Goal: Information Seeking & Learning: Learn about a topic

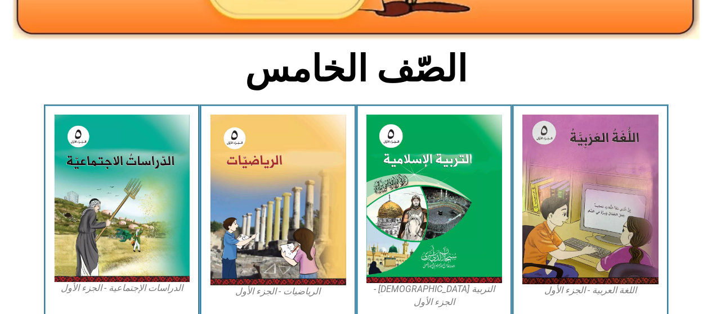
scroll to position [245, 0]
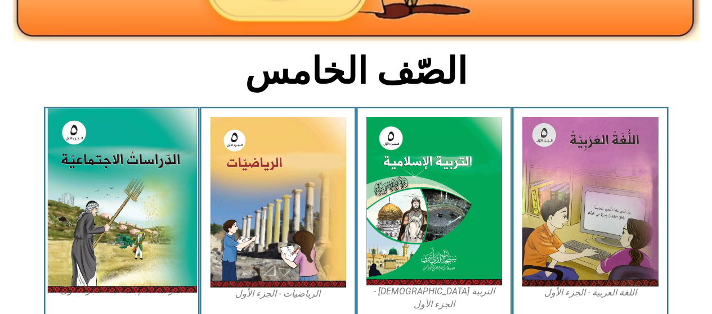
click at [158, 204] on img at bounding box center [122, 201] width 150 height 184
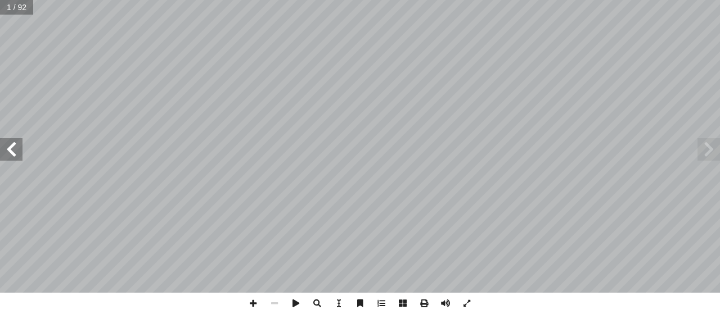
click at [10, 152] on span at bounding box center [11, 149] width 22 height 22
click at [11, 154] on span at bounding box center [11, 149] width 22 height 22
click at [12, 152] on span at bounding box center [11, 149] width 22 height 22
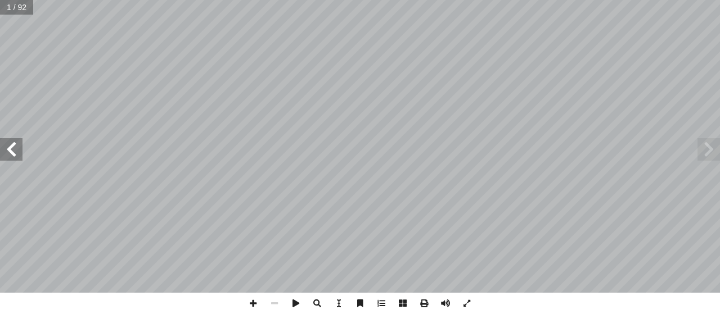
click at [12, 152] on span at bounding box center [11, 149] width 22 height 22
click at [10, 154] on span at bounding box center [11, 149] width 22 height 22
click at [11, 152] on span at bounding box center [11, 149] width 22 height 22
click at [8, 152] on span at bounding box center [11, 149] width 22 height 22
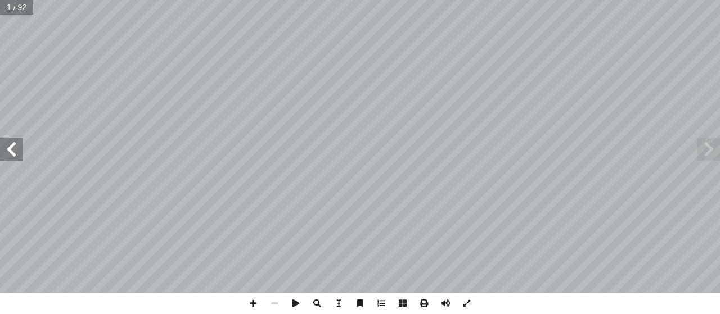
click at [8, 152] on span at bounding box center [11, 149] width 22 height 22
click at [6, 140] on span at bounding box center [11, 149] width 22 height 22
click at [11, 141] on span at bounding box center [11, 149] width 22 height 22
click at [15, 147] on span at bounding box center [11, 149] width 22 height 22
click at [9, 146] on span at bounding box center [11, 149] width 22 height 22
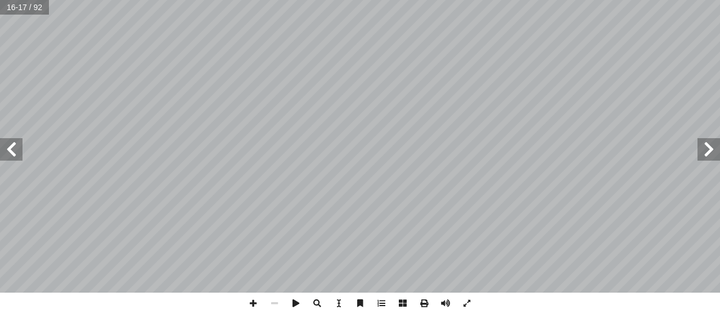
click at [9, 146] on span at bounding box center [11, 149] width 22 height 22
click at [699, 143] on span at bounding box center [708, 149] width 22 height 22
